Goal: Transaction & Acquisition: Purchase product/service

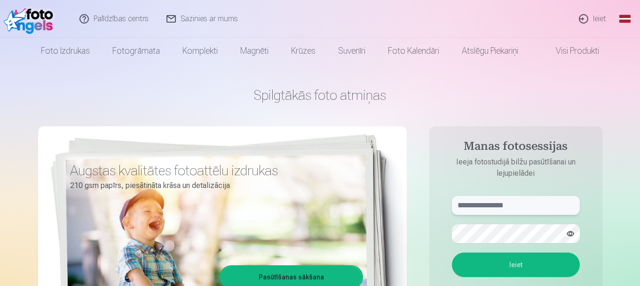
click at [518, 205] on input "text" at bounding box center [516, 205] width 128 height 19
type input "*"
type input "**********"
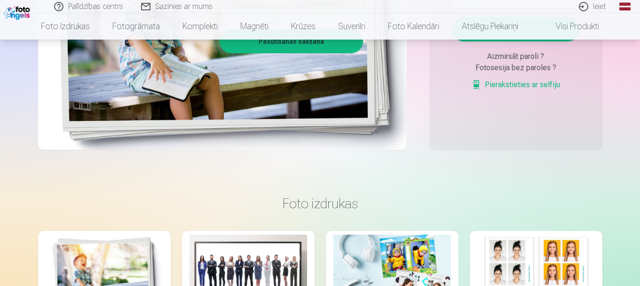
scroll to position [94, 0]
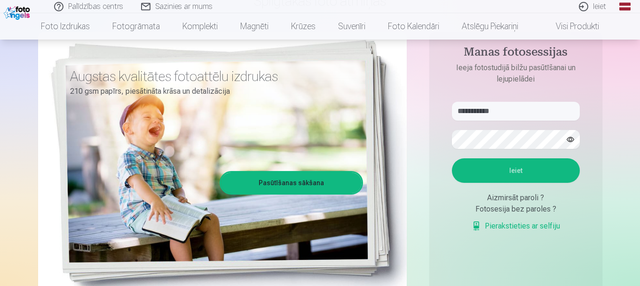
click at [515, 166] on button "Ieiet" at bounding box center [516, 170] width 128 height 24
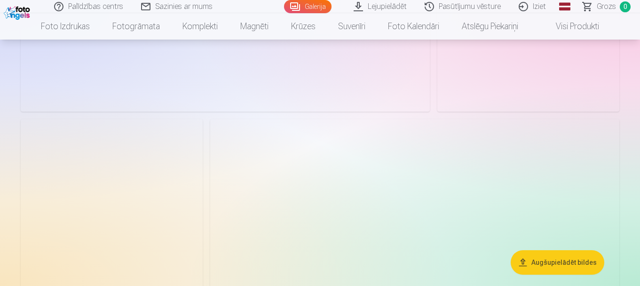
scroll to position [1511, 0]
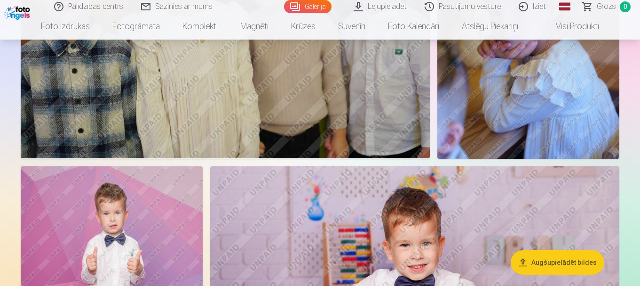
click at [318, 4] on link "Galerija" at bounding box center [308, 6] width 48 height 13
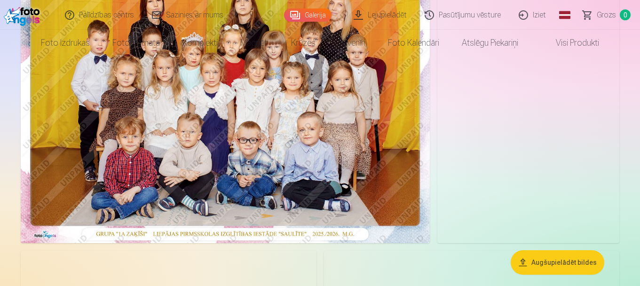
scroll to position [0, 0]
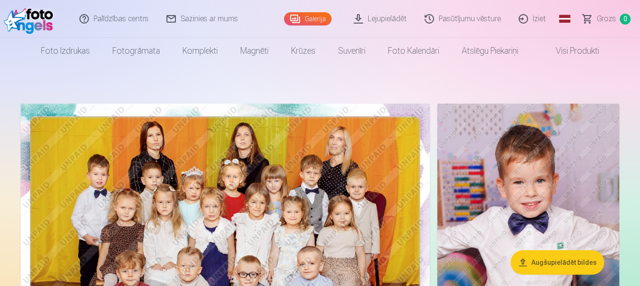
click at [188, 132] on img at bounding box center [225, 239] width 409 height 273
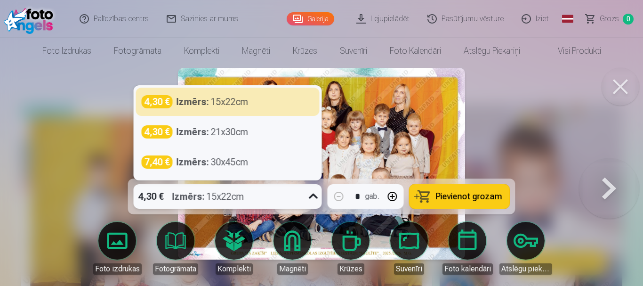
click at [312, 195] on icon at bounding box center [313, 196] width 15 height 15
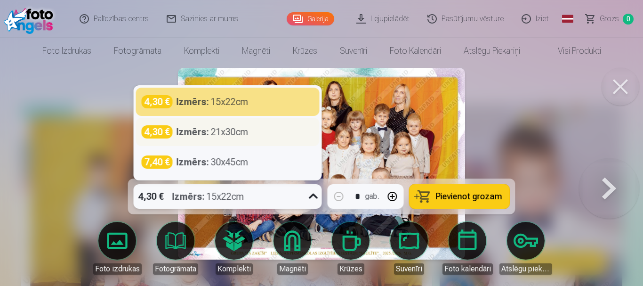
click at [236, 133] on div "Izmērs : 21x30cm" at bounding box center [212, 131] width 72 height 13
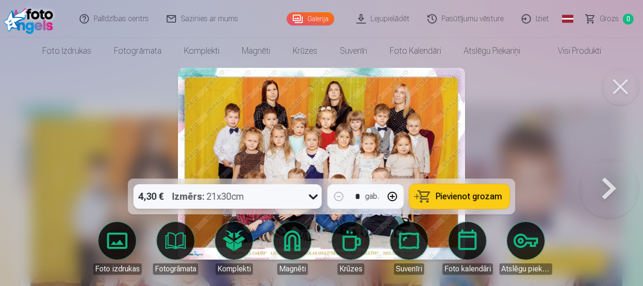
click at [294, 124] on img at bounding box center [321, 163] width 287 height 191
click at [456, 194] on span "Pievienot grozam" at bounding box center [469, 196] width 66 height 8
click at [612, 169] on button at bounding box center [609, 163] width 60 height 11
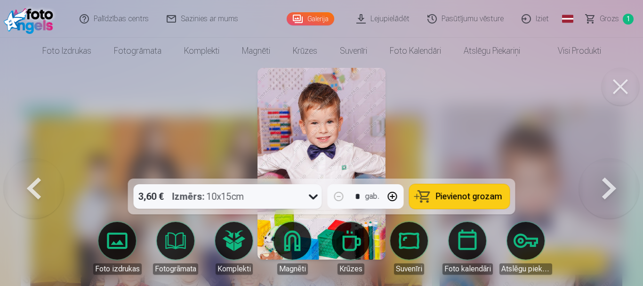
click at [620, 87] on button at bounding box center [620, 87] width 38 height 38
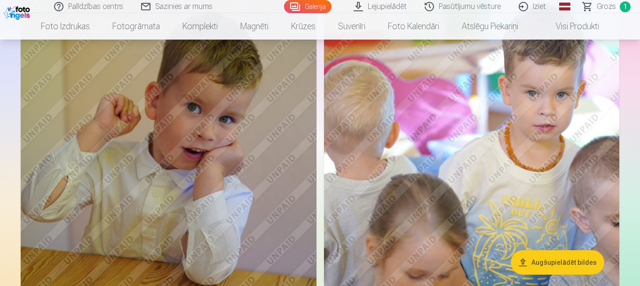
scroll to position [564, 0]
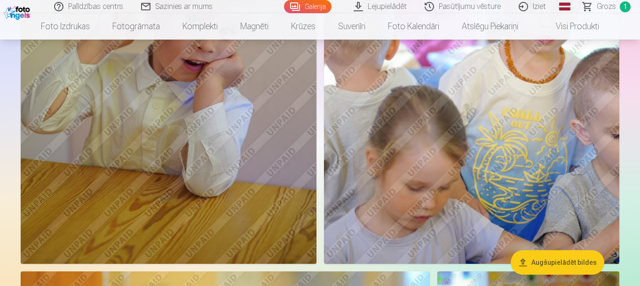
click at [556, 152] on img at bounding box center [472, 42] width 296 height 444
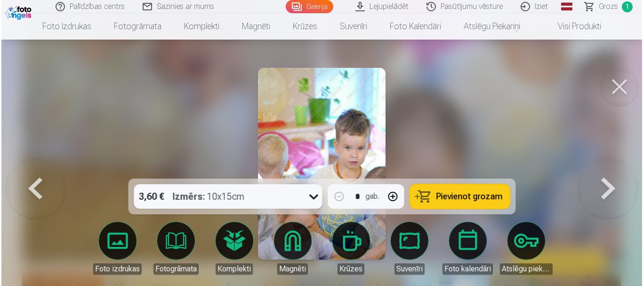
scroll to position [565, 0]
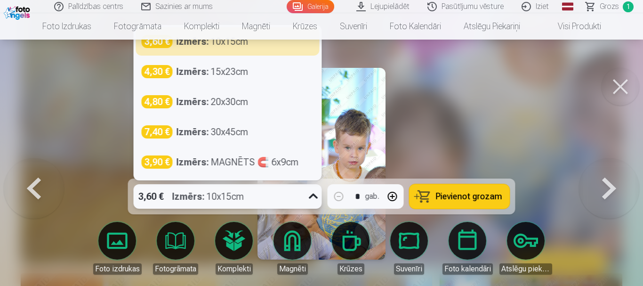
click at [317, 192] on icon at bounding box center [313, 196] width 15 height 15
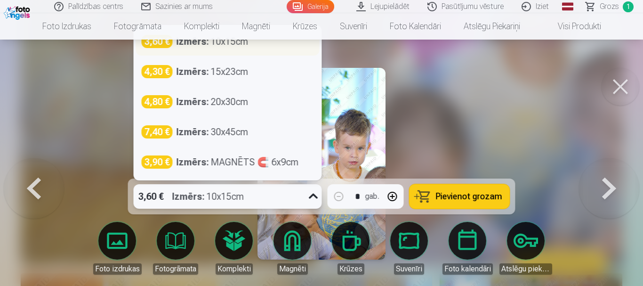
click at [231, 47] on div "Izmērs : 10x15cm" at bounding box center [212, 41] width 72 height 13
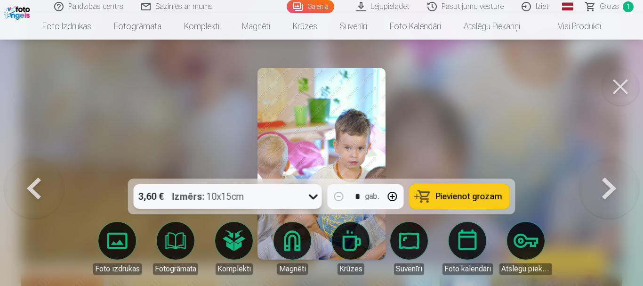
click at [468, 194] on span "Pievienot grozam" at bounding box center [469, 196] width 66 height 8
click at [610, 169] on button at bounding box center [609, 163] width 60 height 11
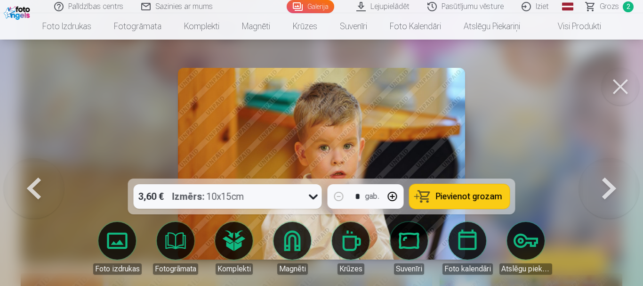
click at [611, 78] on button at bounding box center [620, 87] width 38 height 38
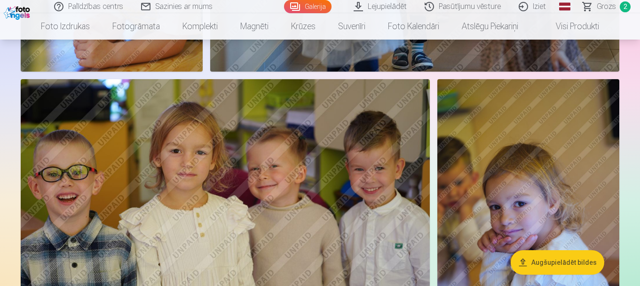
scroll to position [1364, 0]
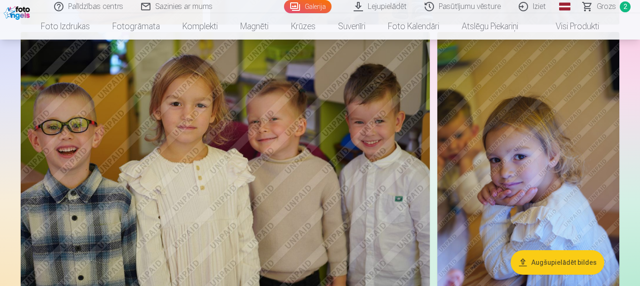
click at [377, 184] on img at bounding box center [225, 168] width 409 height 273
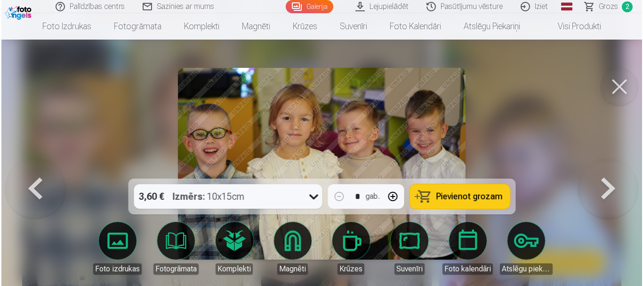
scroll to position [1368, 0]
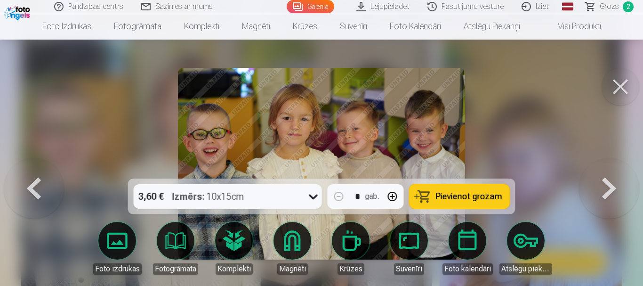
click at [461, 195] on span "Pievienot grozam" at bounding box center [469, 196] width 66 height 8
click at [616, 85] on button at bounding box center [620, 87] width 38 height 38
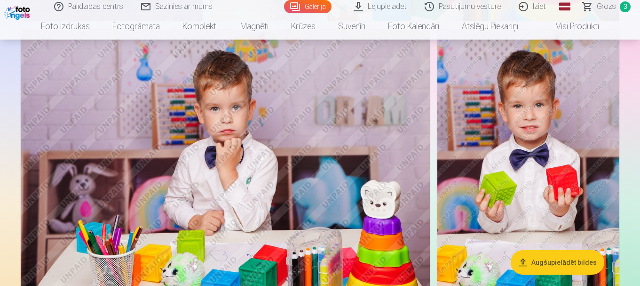
scroll to position [1976, 0]
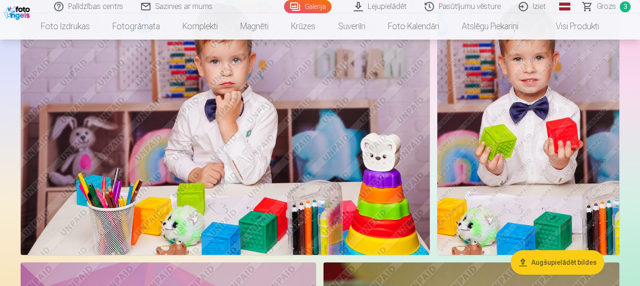
click at [516, 123] on img at bounding box center [528, 118] width 182 height 273
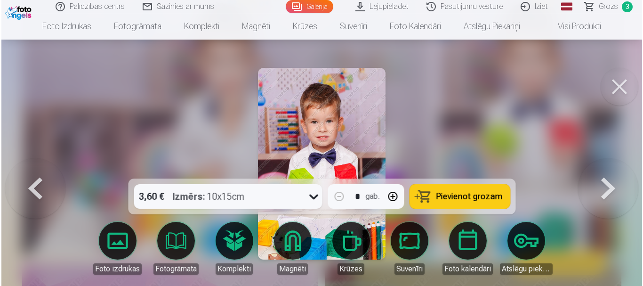
scroll to position [1983, 0]
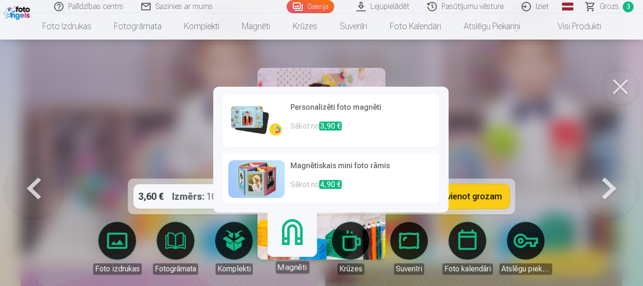
click at [294, 246] on link "Magnēti" at bounding box center [292, 244] width 58 height 58
click at [302, 109] on h6 "Personalizēti foto magnēti" at bounding box center [361, 111] width 143 height 19
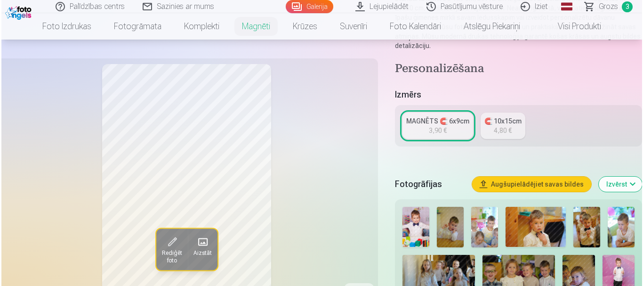
scroll to position [235, 0]
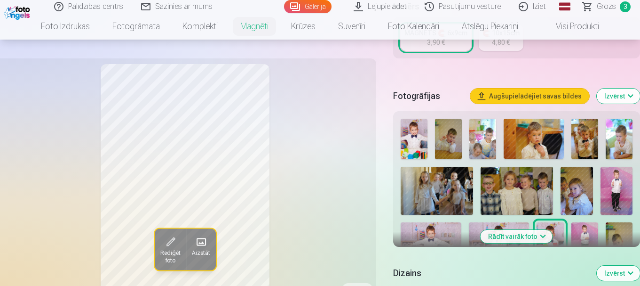
click at [172, 245] on span at bounding box center [170, 241] width 15 height 15
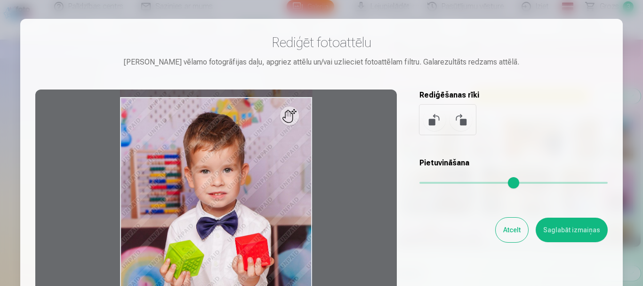
scroll to position [1983, 0]
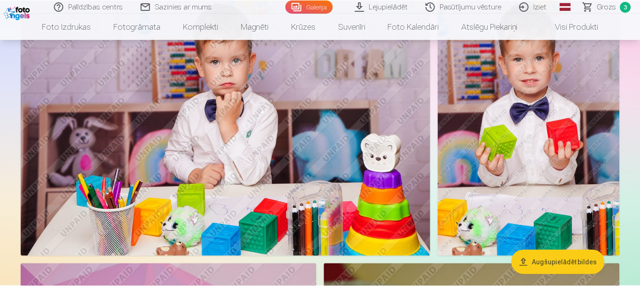
scroll to position [1976, 0]
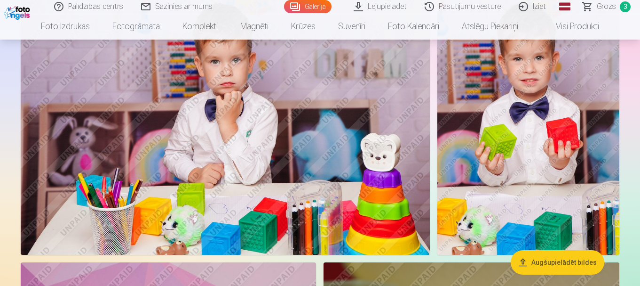
click at [533, 172] on img at bounding box center [528, 118] width 182 height 273
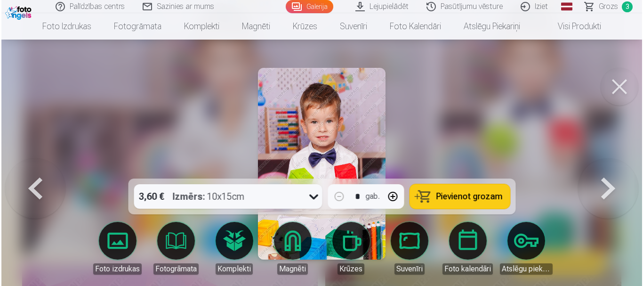
scroll to position [1983, 0]
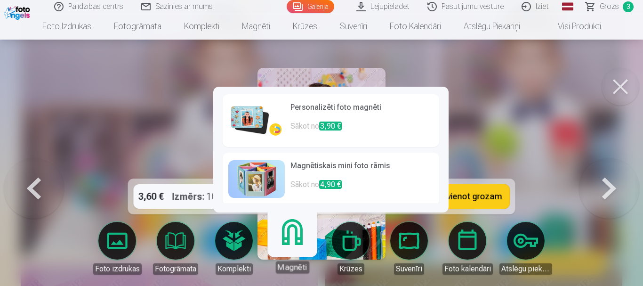
click at [329, 122] on span "3,90 €" at bounding box center [330, 125] width 23 height 9
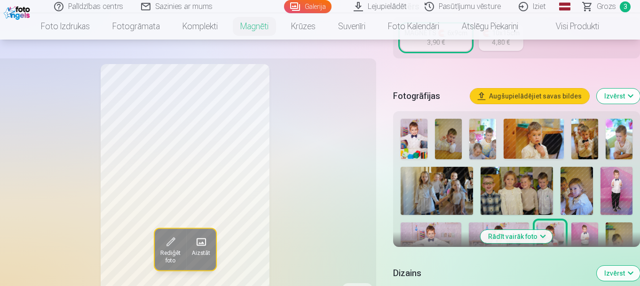
scroll to position [329, 0]
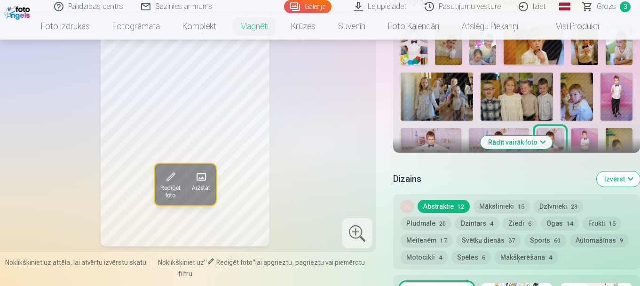
click at [588, 233] on button "Automašīnas 9" at bounding box center [599, 239] width 59 height 13
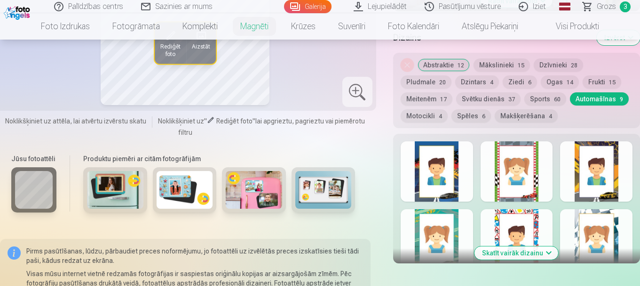
scroll to position [564, 0]
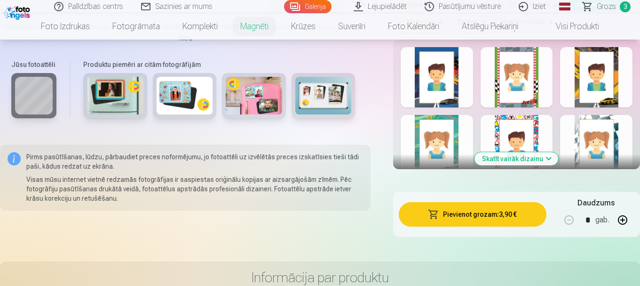
click at [536, 152] on button "Skatīt vairāk dizainu" at bounding box center [517, 158] width 84 height 13
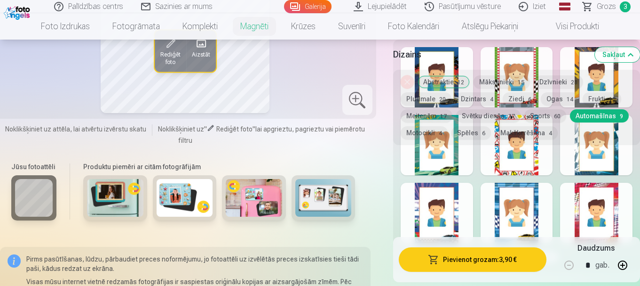
click at [597, 199] on div at bounding box center [596, 213] width 72 height 60
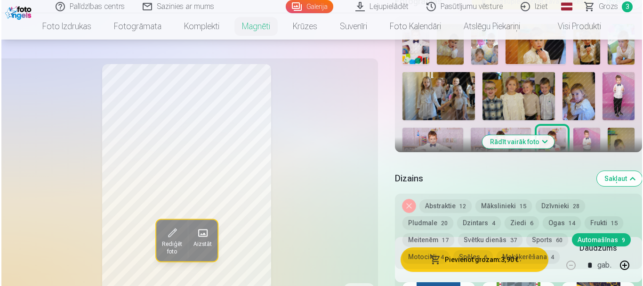
scroll to position [376, 0]
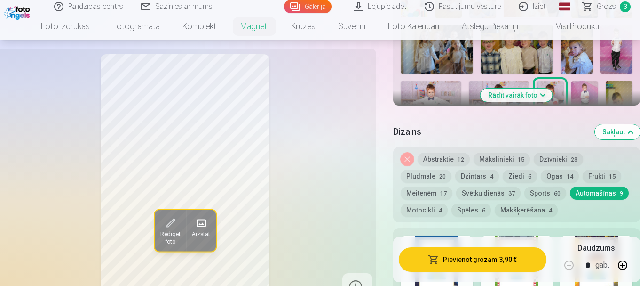
click at [449, 261] on button "Pievienot grozam : 3,90 €" at bounding box center [473, 259] width 148 height 24
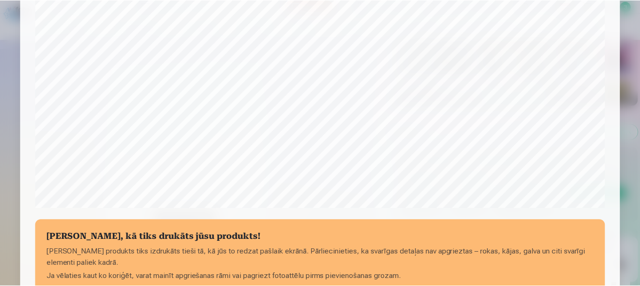
scroll to position [345, 0]
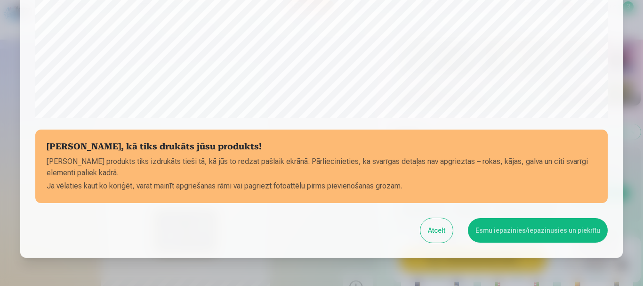
click at [517, 224] on button "Esmu iepazinies/iepazinusies un piekrītu" at bounding box center [538, 230] width 140 height 24
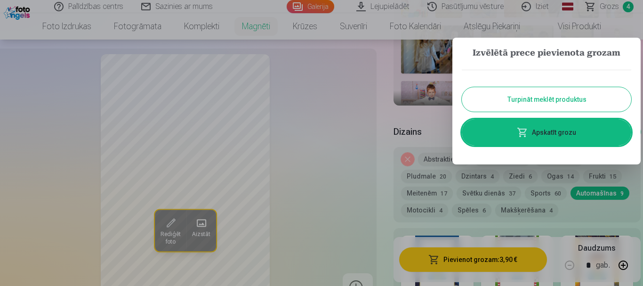
click at [545, 49] on h3 "Izvēlētā prece pievienota grozam" at bounding box center [545, 53] width 169 height 13
click at [540, 97] on button "Turpināt meklēt produktus" at bounding box center [545, 99] width 169 height 24
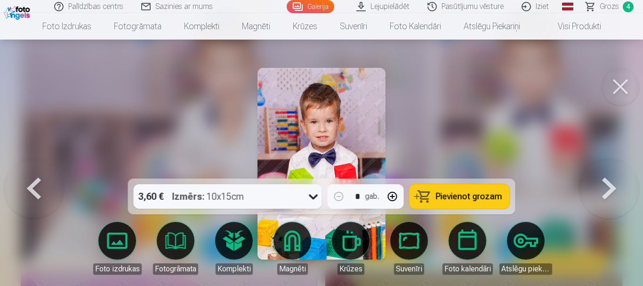
scroll to position [1930, 0]
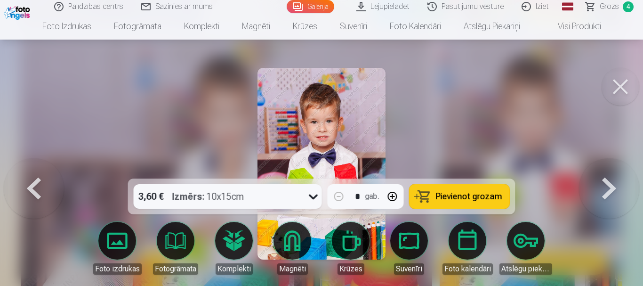
click at [618, 83] on button at bounding box center [620, 87] width 38 height 38
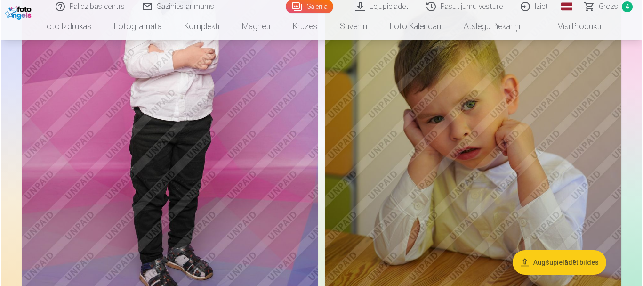
scroll to position [2394, 0]
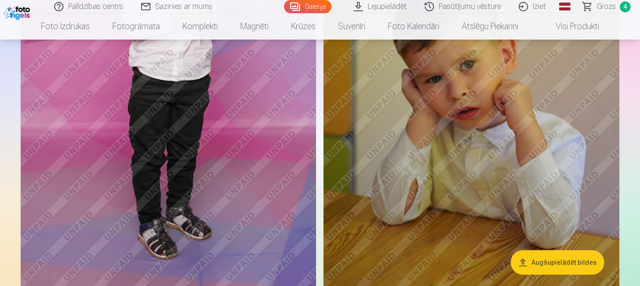
click at [242, 169] on img at bounding box center [168, 65] width 295 height 444
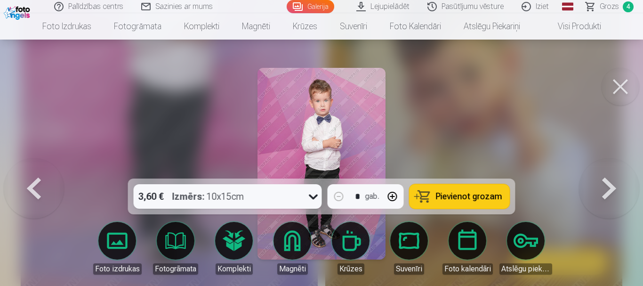
click at [461, 192] on span "Pievienot grozam" at bounding box center [469, 196] width 66 height 8
click at [619, 72] on button at bounding box center [620, 87] width 38 height 38
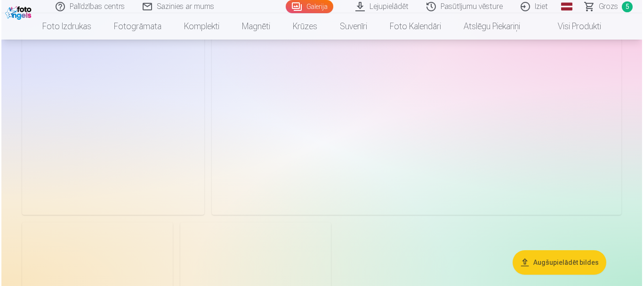
scroll to position [3844, 0]
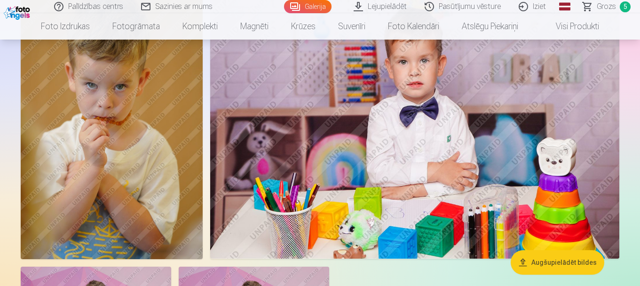
click at [136, 174] on img at bounding box center [112, 122] width 182 height 273
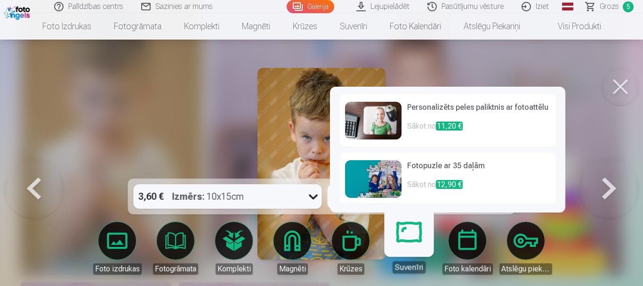
click at [403, 205] on link "Fotopuzle ar 35 daļām Sākot no 12,90 €" at bounding box center [447, 178] width 216 height 53
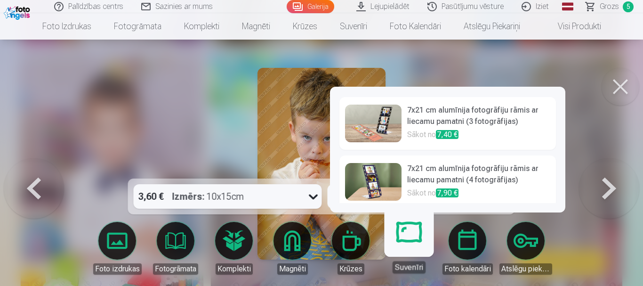
scroll to position [413, 0]
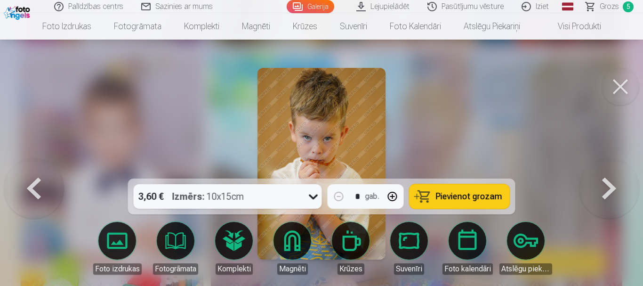
click at [619, 85] on button at bounding box center [620, 87] width 38 height 38
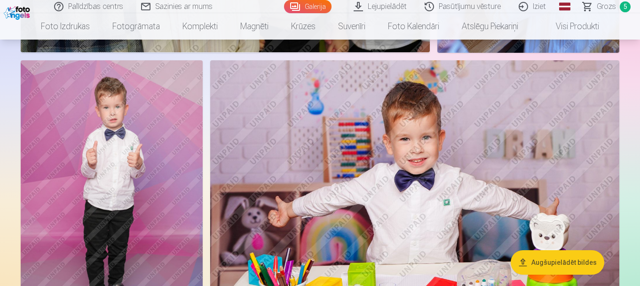
scroll to position [1663, 0]
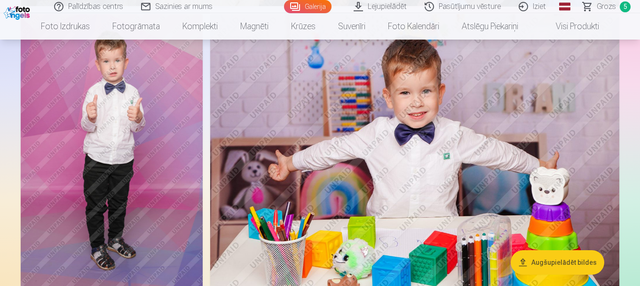
click at [149, 183] on img at bounding box center [112, 150] width 182 height 273
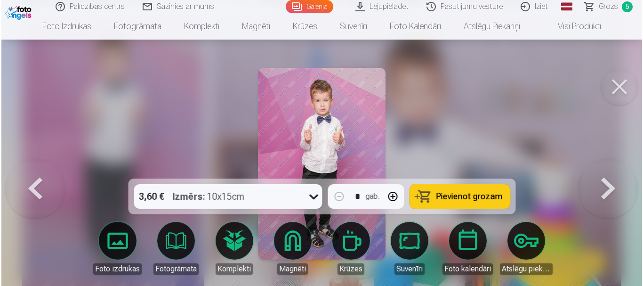
scroll to position [1668, 0]
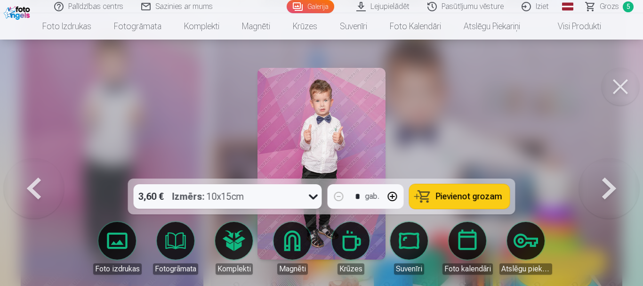
click at [469, 197] on span "Pievienot grozam" at bounding box center [469, 196] width 66 height 8
click at [613, 79] on button at bounding box center [620, 87] width 38 height 38
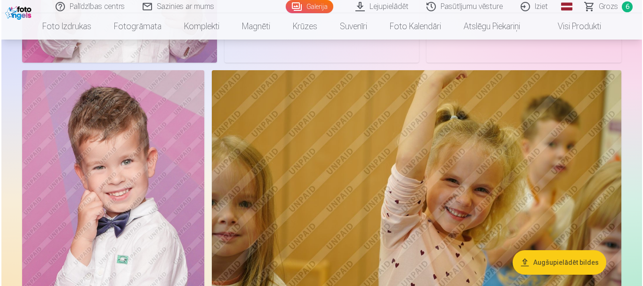
scroll to position [3262, 0]
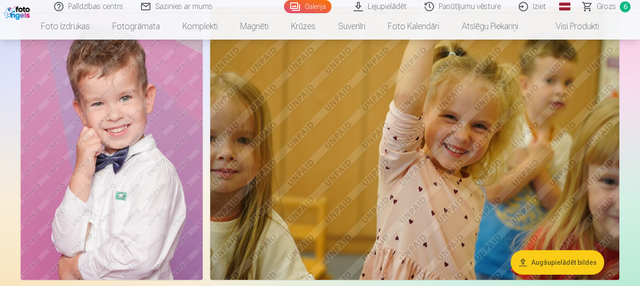
click at [165, 174] on img at bounding box center [112, 143] width 182 height 273
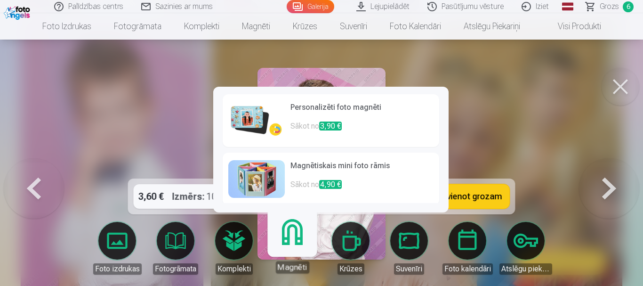
click at [301, 198] on p "Sākot no 4,90 €" at bounding box center [361, 188] width 143 height 19
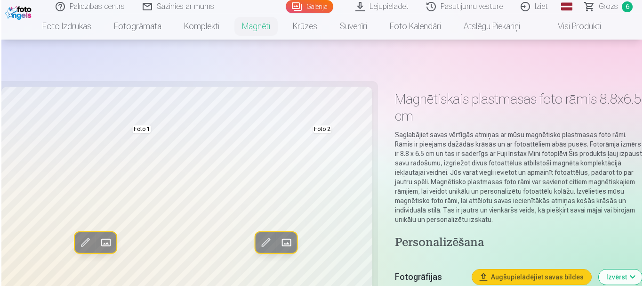
scroll to position [94, 0]
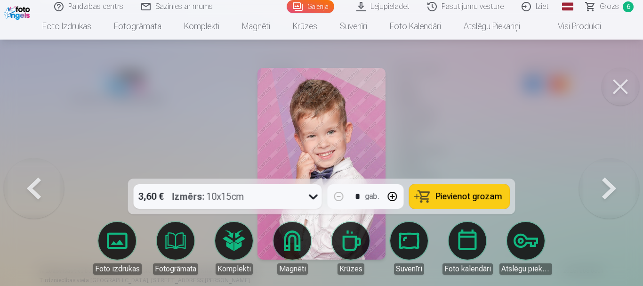
scroll to position [7119, 0]
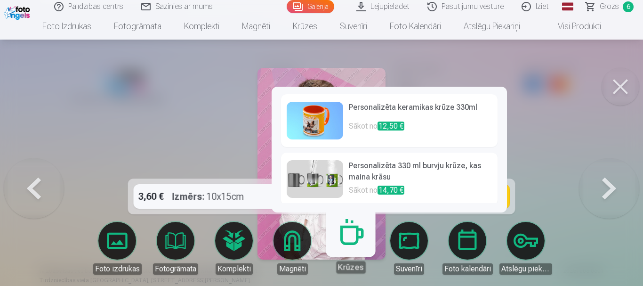
click at [297, 198] on img at bounding box center [314, 179] width 56 height 38
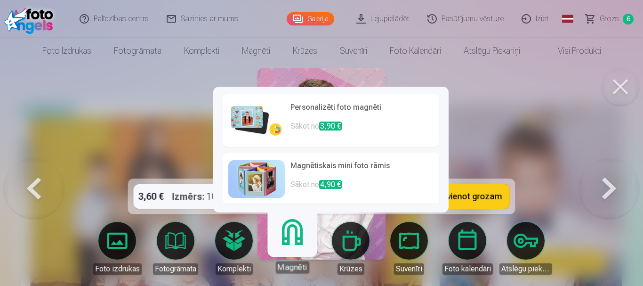
click at [296, 243] on link "Magnēti" at bounding box center [292, 244] width 58 height 58
click at [352, 107] on h6 "Personalizēti foto magnēti" at bounding box center [361, 111] width 143 height 19
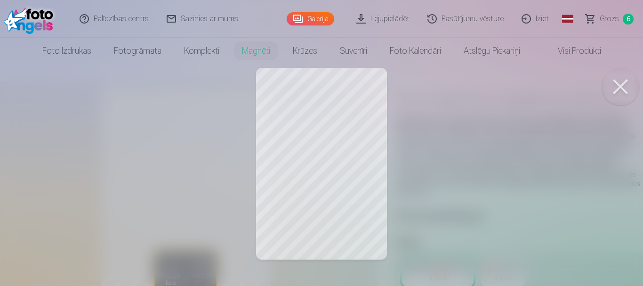
click at [623, 86] on button at bounding box center [620, 87] width 38 height 38
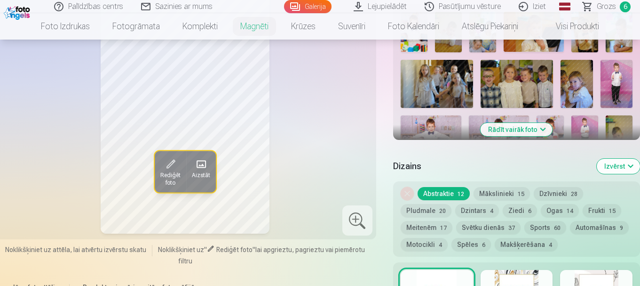
scroll to position [423, 0]
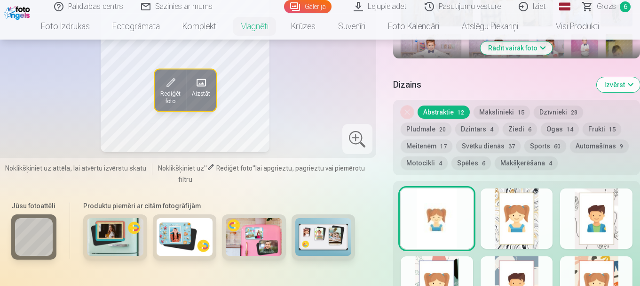
click at [597, 122] on button "Frukti 15" at bounding box center [602, 128] width 39 height 13
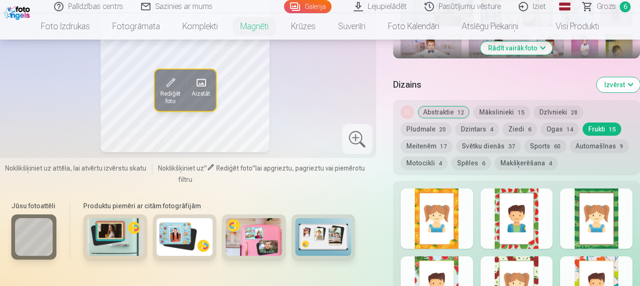
click at [437, 215] on div at bounding box center [437, 218] width 72 height 60
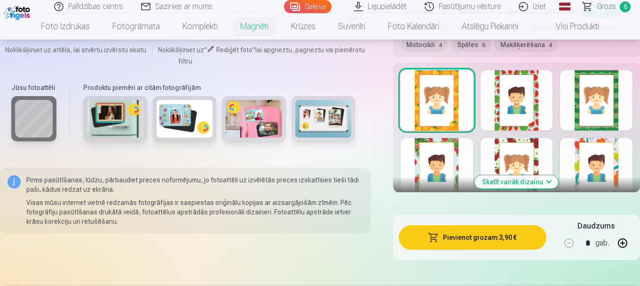
scroll to position [564, 0]
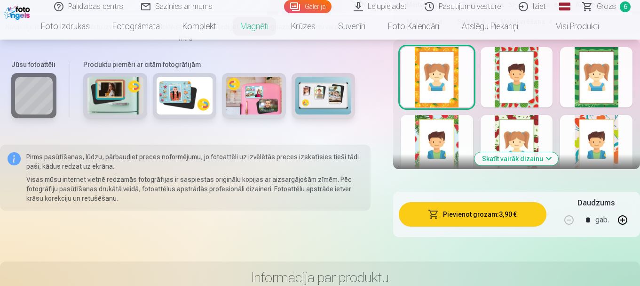
click at [513, 152] on button "Skatīt vairāk dizainu" at bounding box center [517, 158] width 84 height 13
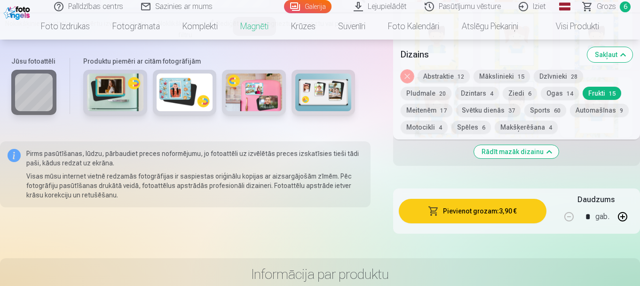
scroll to position [706, 0]
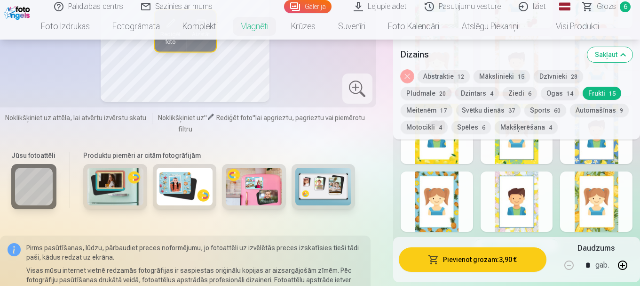
click at [594, 210] on div at bounding box center [596, 201] width 72 height 60
click at [519, 215] on div at bounding box center [517, 201] width 72 height 60
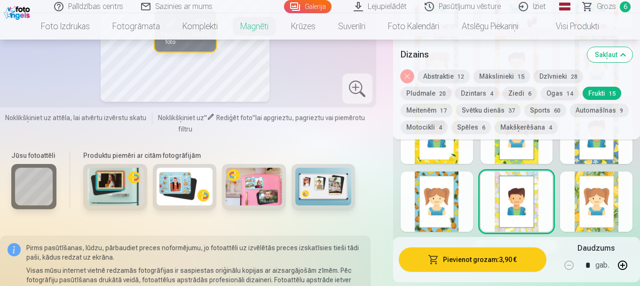
click at [437, 200] on div at bounding box center [437, 201] width 72 height 60
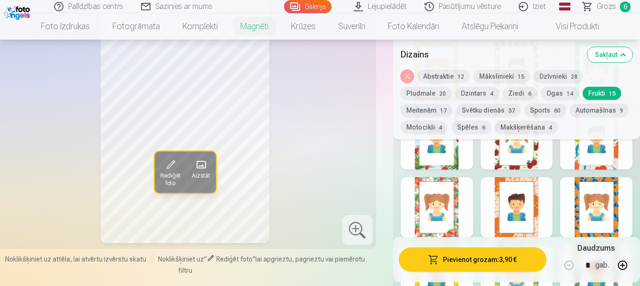
scroll to position [517, 0]
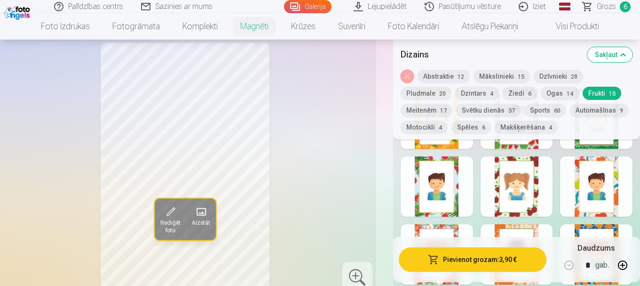
click at [438, 196] on div at bounding box center [437, 186] width 72 height 60
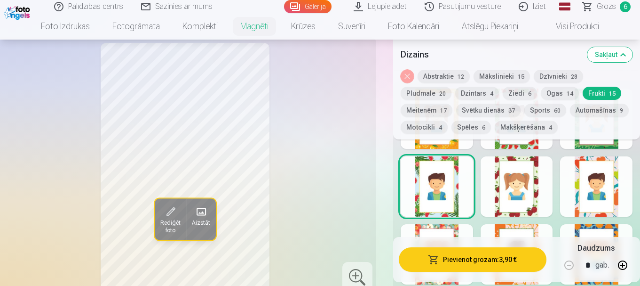
click at [514, 171] on div at bounding box center [517, 186] width 72 height 60
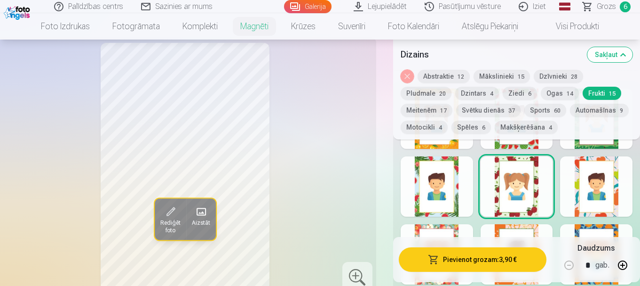
click at [437, 179] on div at bounding box center [437, 186] width 72 height 60
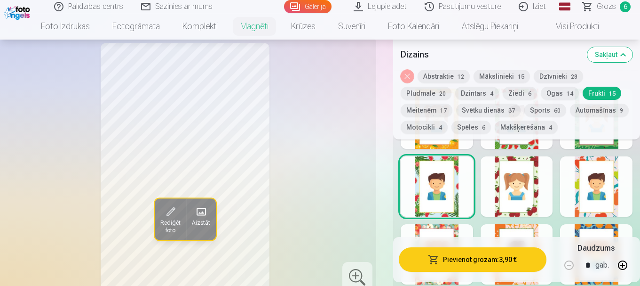
click at [611, 172] on div at bounding box center [596, 186] width 72 height 60
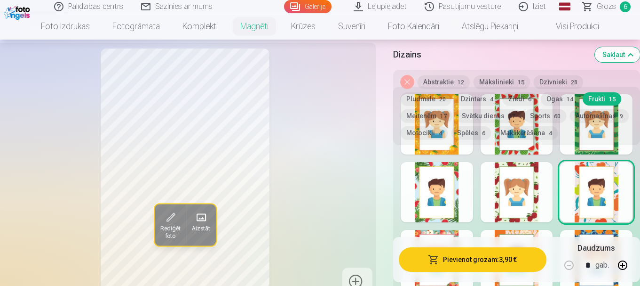
scroll to position [423, 0]
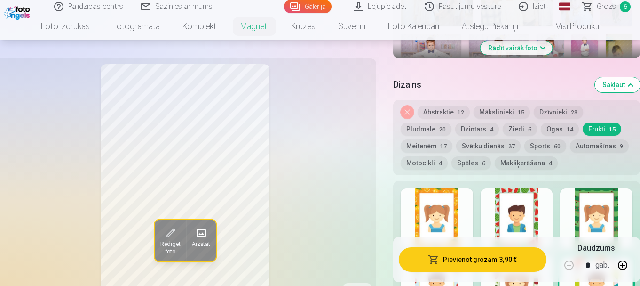
click at [605, 209] on div at bounding box center [596, 218] width 72 height 60
click at [513, 207] on div at bounding box center [517, 218] width 72 height 60
click at [446, 214] on div at bounding box center [437, 218] width 72 height 60
click at [525, 198] on div at bounding box center [517, 218] width 72 height 60
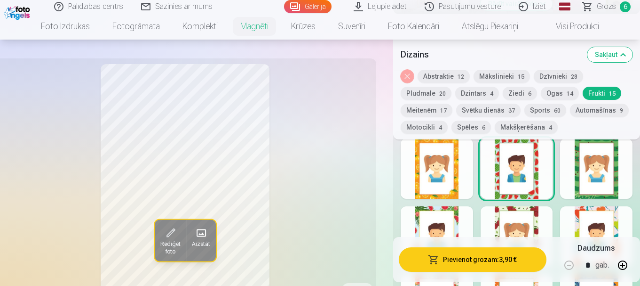
scroll to position [470, 0]
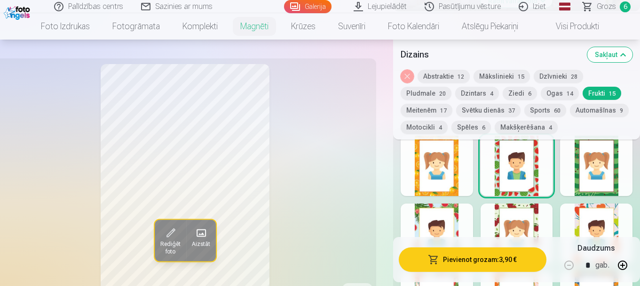
click at [548, 94] on button "Ogas 14" at bounding box center [560, 93] width 38 height 13
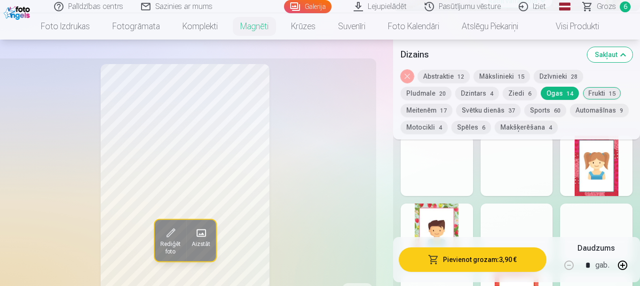
click at [440, 173] on div at bounding box center [437, 165] width 72 height 60
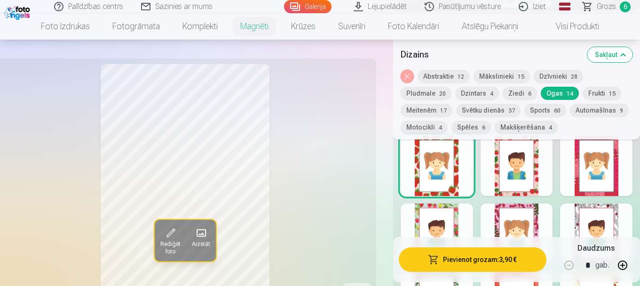
click at [496, 169] on div at bounding box center [517, 165] width 72 height 60
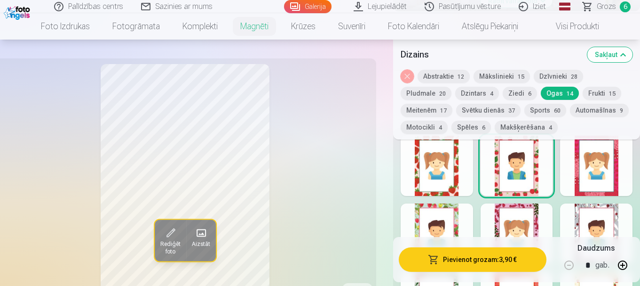
click at [594, 171] on div at bounding box center [596, 165] width 72 height 60
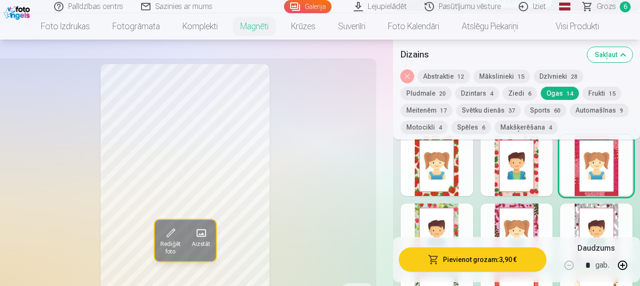
click at [437, 214] on div at bounding box center [437, 233] width 72 height 60
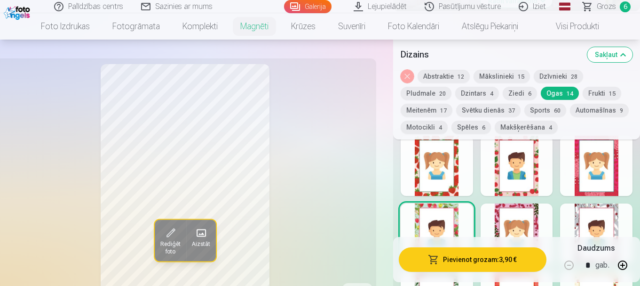
click at [520, 214] on div at bounding box center [517, 233] width 72 height 60
click at [592, 217] on div at bounding box center [596, 233] width 72 height 60
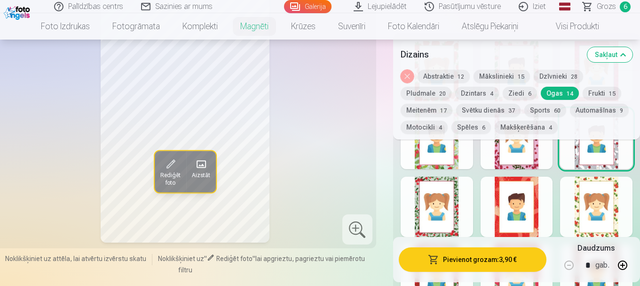
scroll to position [612, 0]
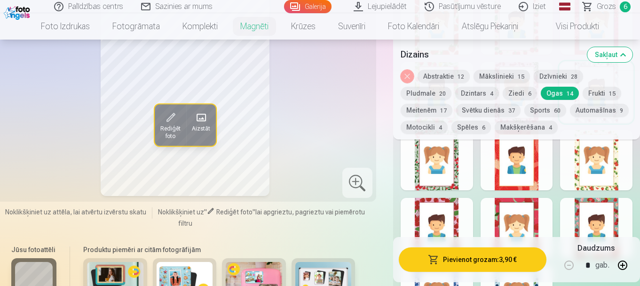
click at [444, 168] on div at bounding box center [437, 160] width 72 height 60
click at [508, 164] on div at bounding box center [517, 160] width 72 height 60
click at [583, 167] on div at bounding box center [596, 160] width 72 height 60
click at [432, 213] on div at bounding box center [437, 228] width 72 height 60
click at [601, 218] on div at bounding box center [596, 228] width 72 height 60
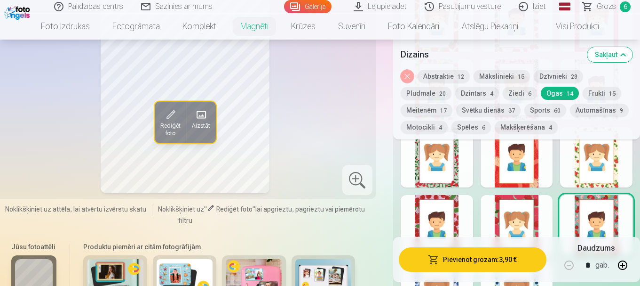
scroll to position [659, 0]
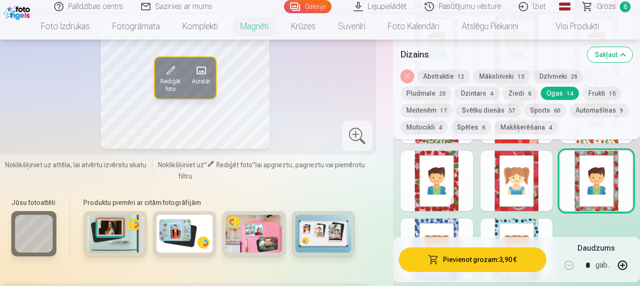
click at [513, 222] on div at bounding box center [517, 248] width 72 height 60
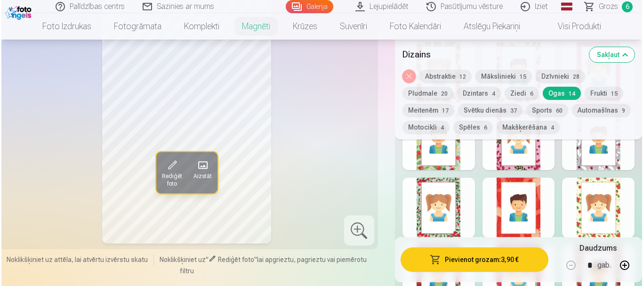
scroll to position [517, 0]
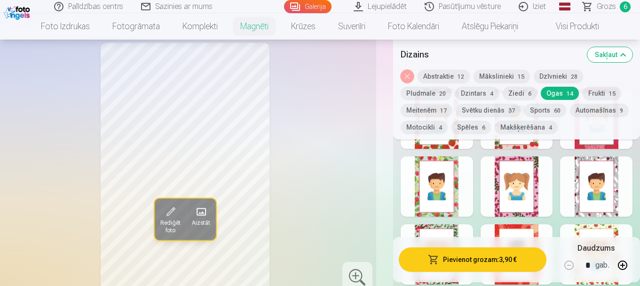
click at [468, 256] on button "Pievienot grozam : 3,90 €" at bounding box center [473, 259] width 148 height 24
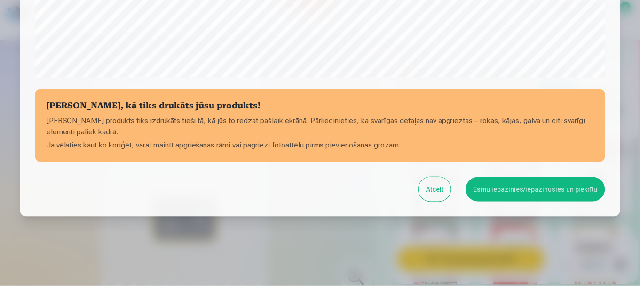
scroll to position [392, 0]
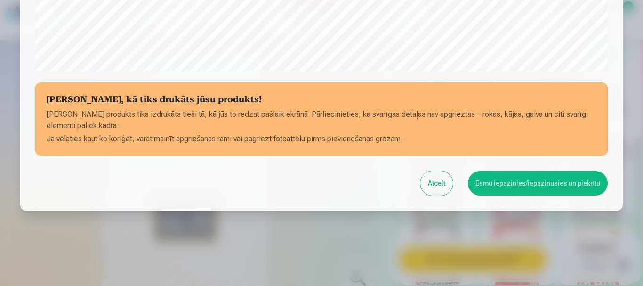
click at [520, 180] on button "Esmu iepazinies/iepazinusies un piekrītu" at bounding box center [538, 183] width 140 height 24
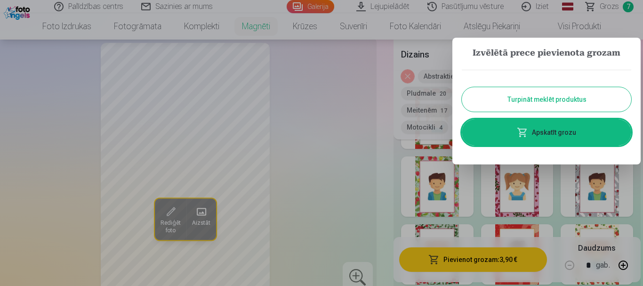
click at [549, 97] on button "Turpināt meklēt produktus" at bounding box center [545, 99] width 169 height 24
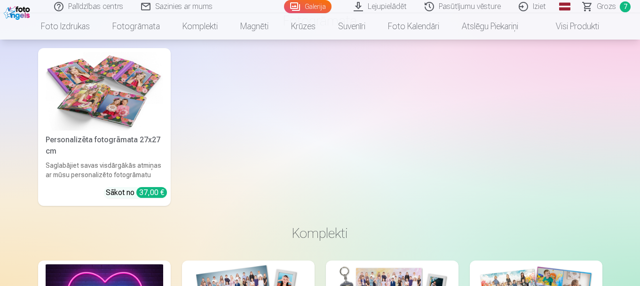
scroll to position [4611, 0]
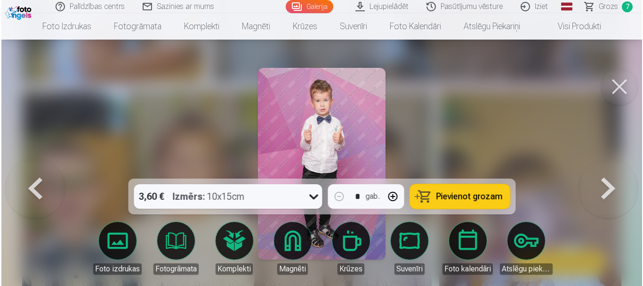
scroll to position [5706, 0]
